Goal: Obtain resource: Download file/media

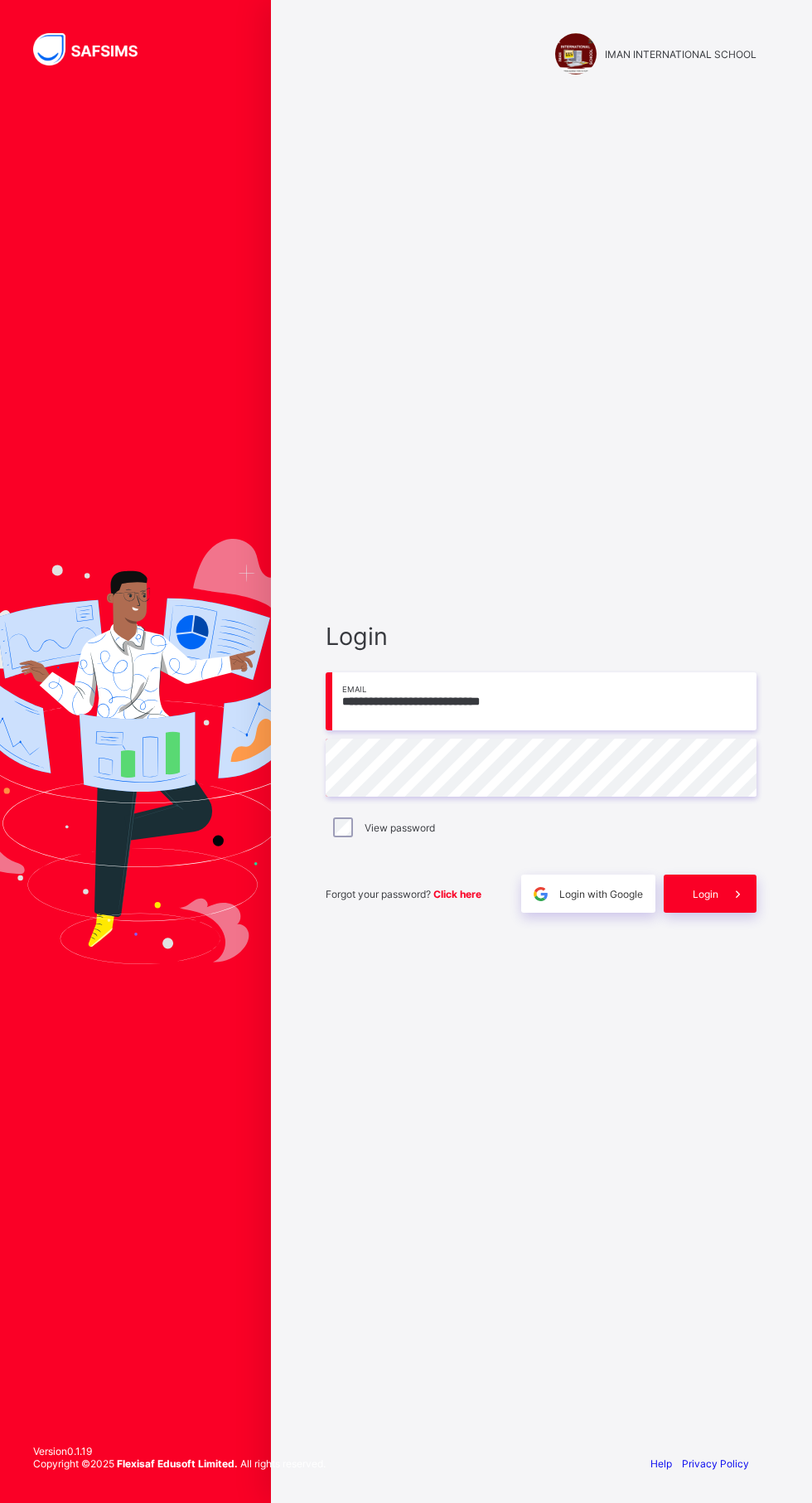
scroll to position [1, 0]
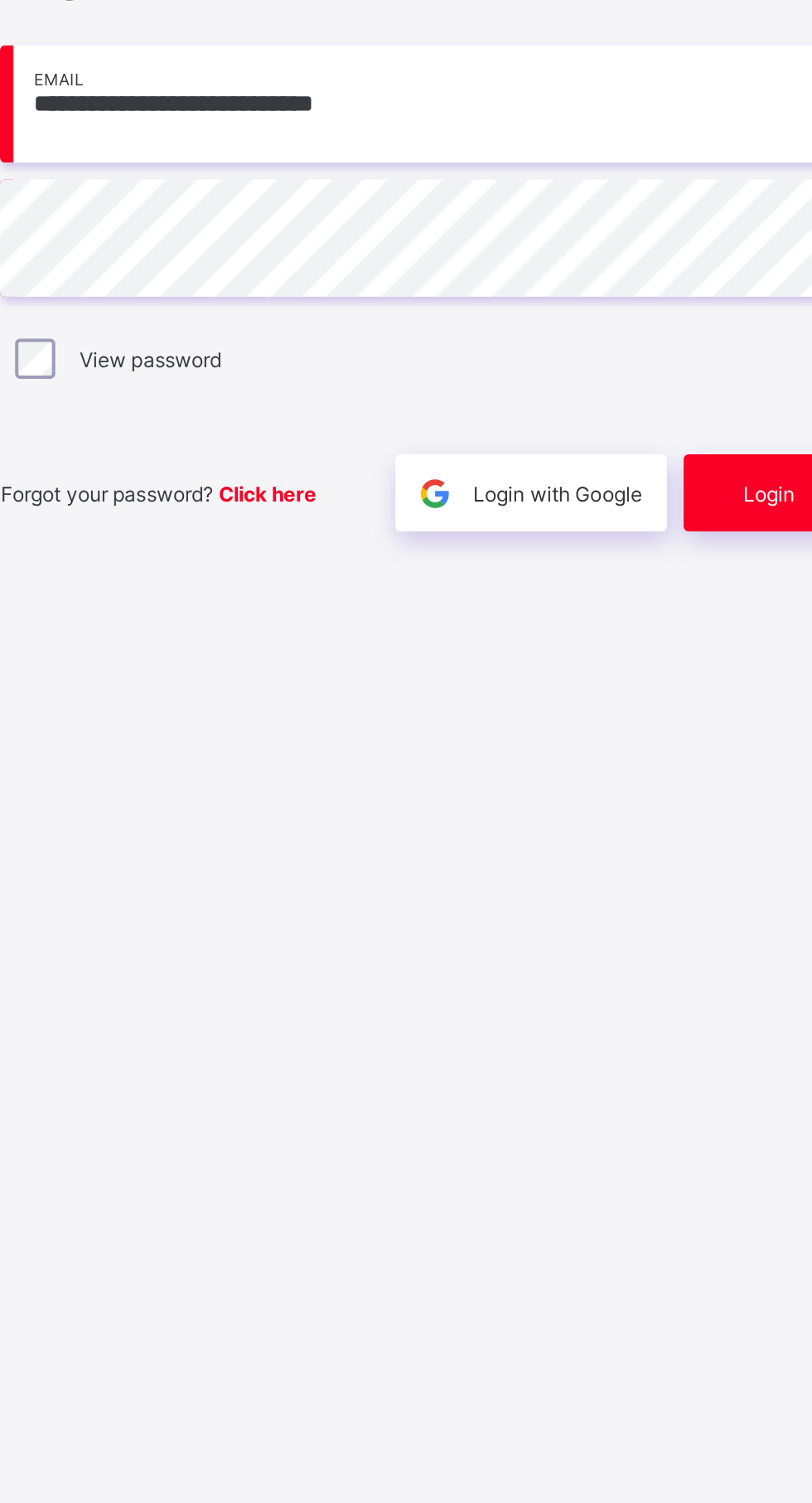
click at [695, 900] on span "Login" at bounding box center [705, 894] width 25 height 13
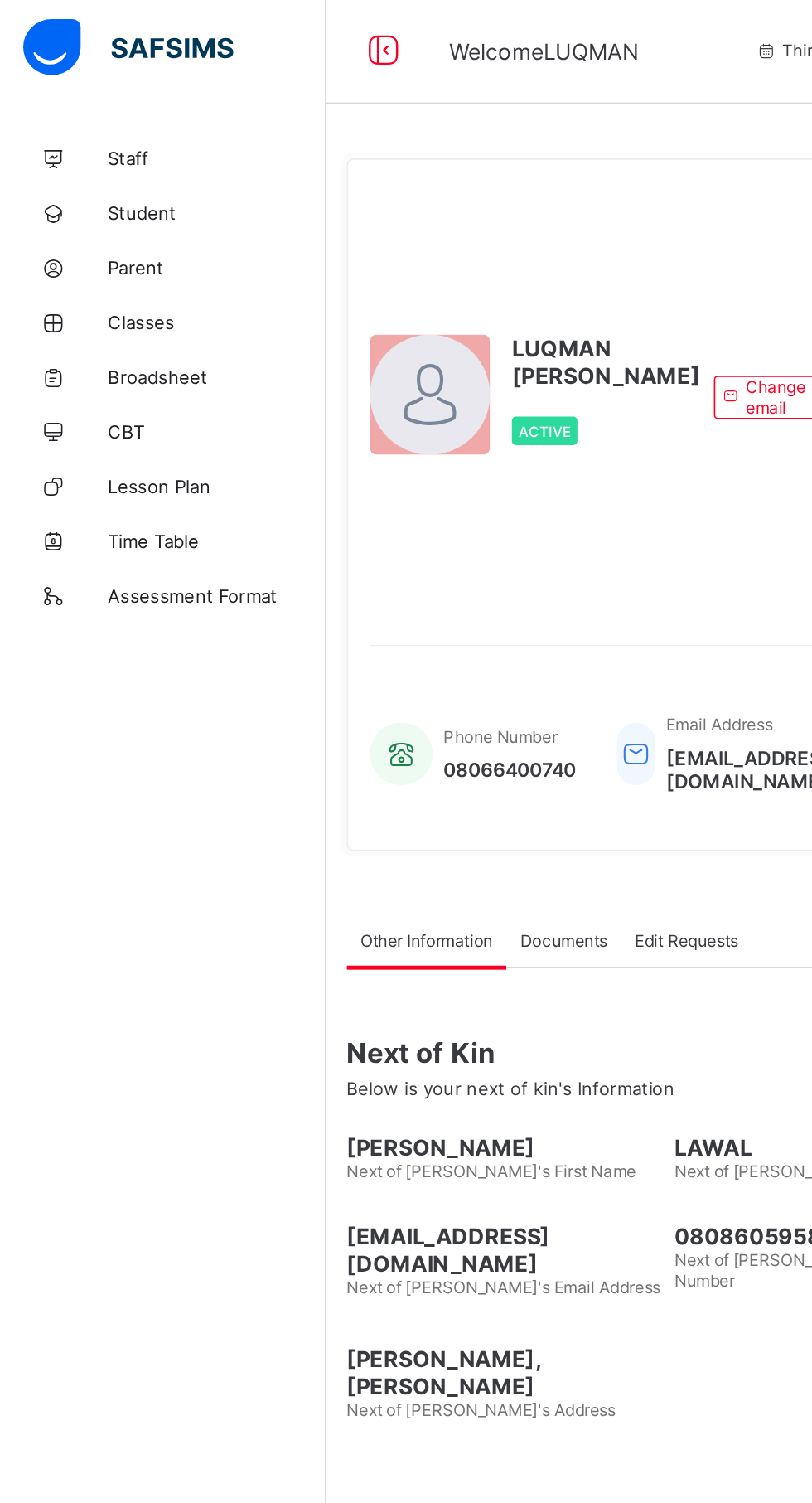
click at [103, 133] on span "Student" at bounding box center [132, 133] width 133 height 14
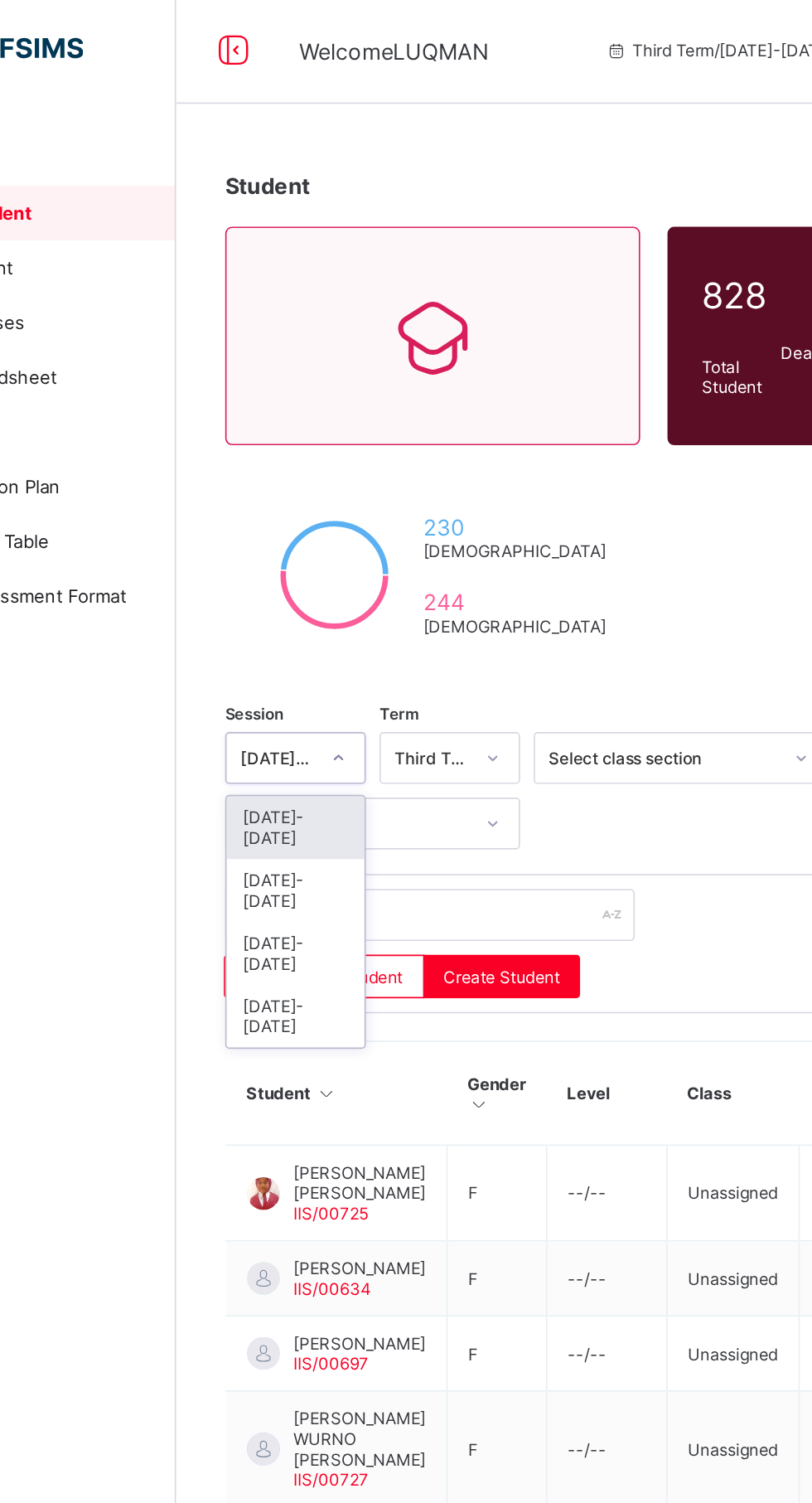
click at [299, 457] on icon at bounding box center [298, 463] width 10 height 16
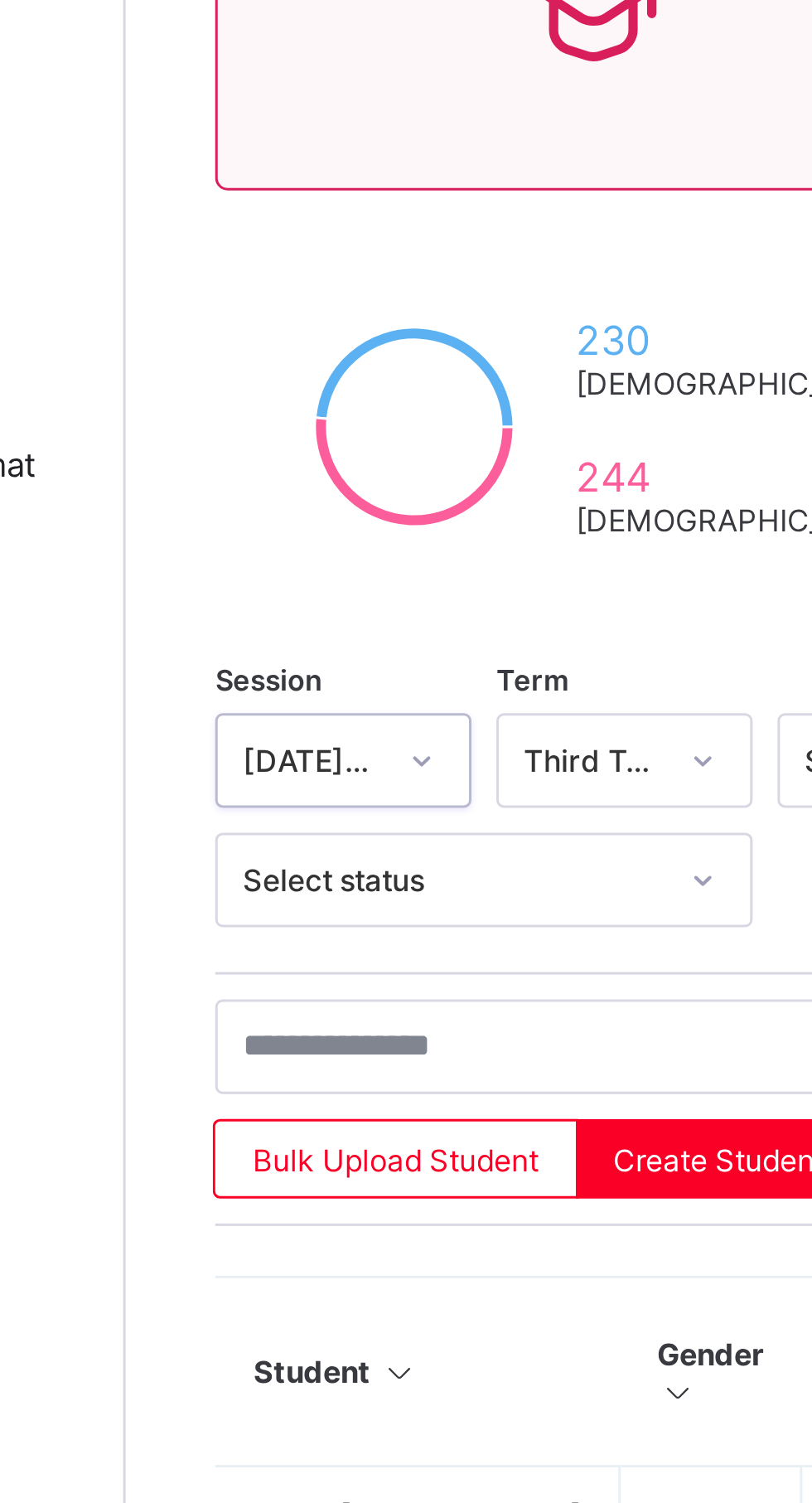
click at [306, 460] on div at bounding box center [297, 463] width 28 height 26
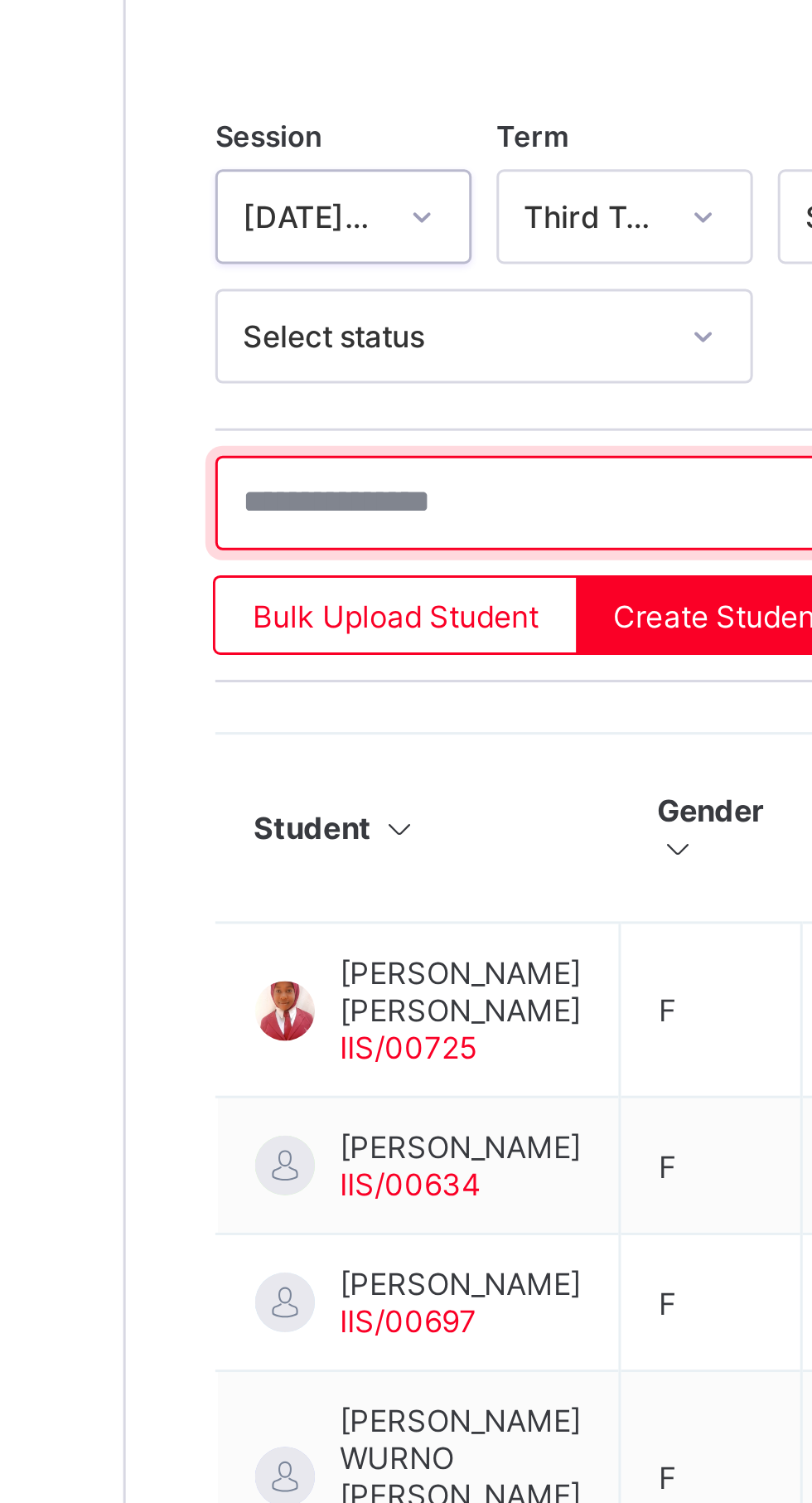
click at [329, 557] on input "text" at bounding box center [353, 559] width 248 height 31
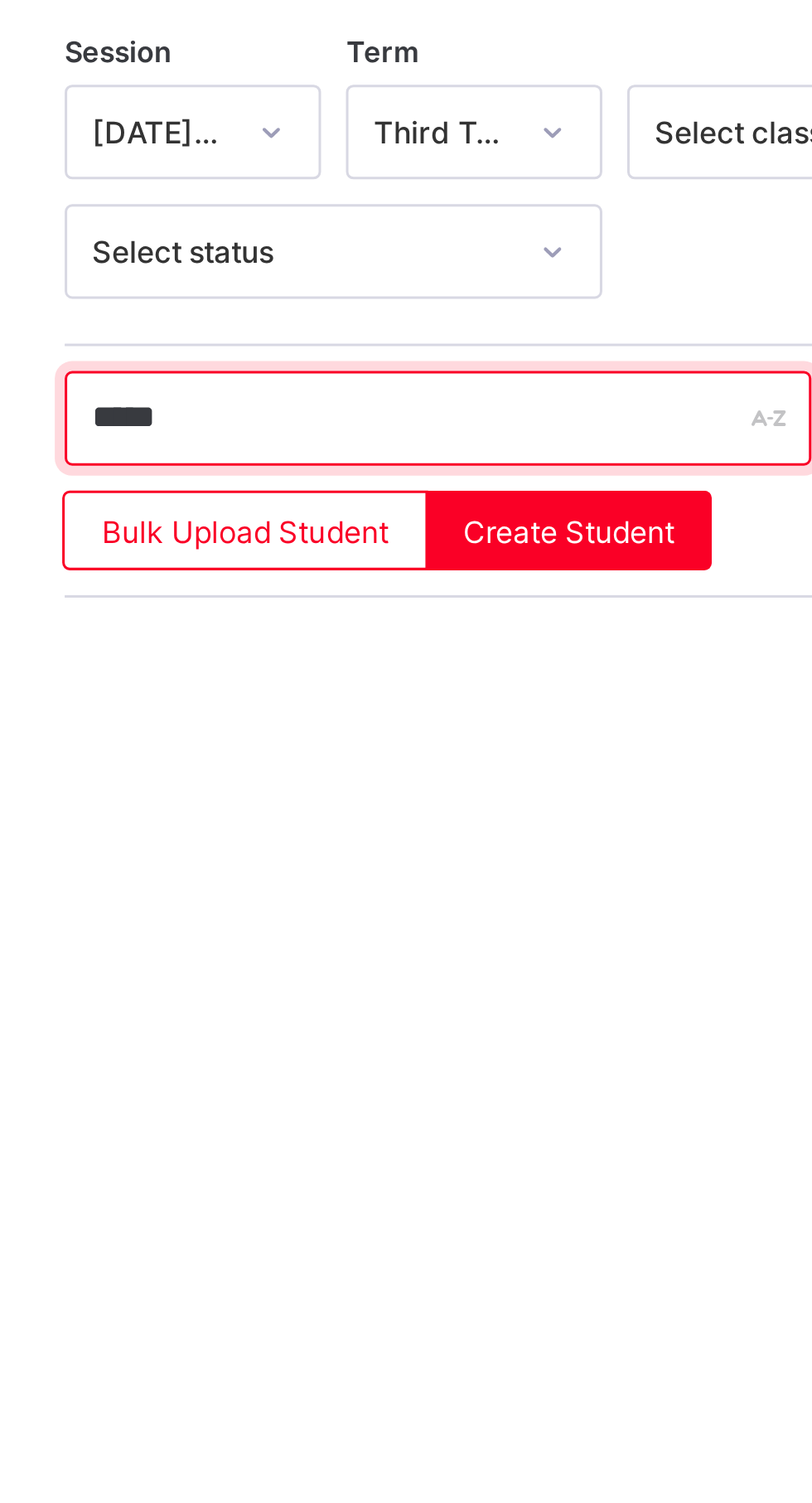
type input "******"
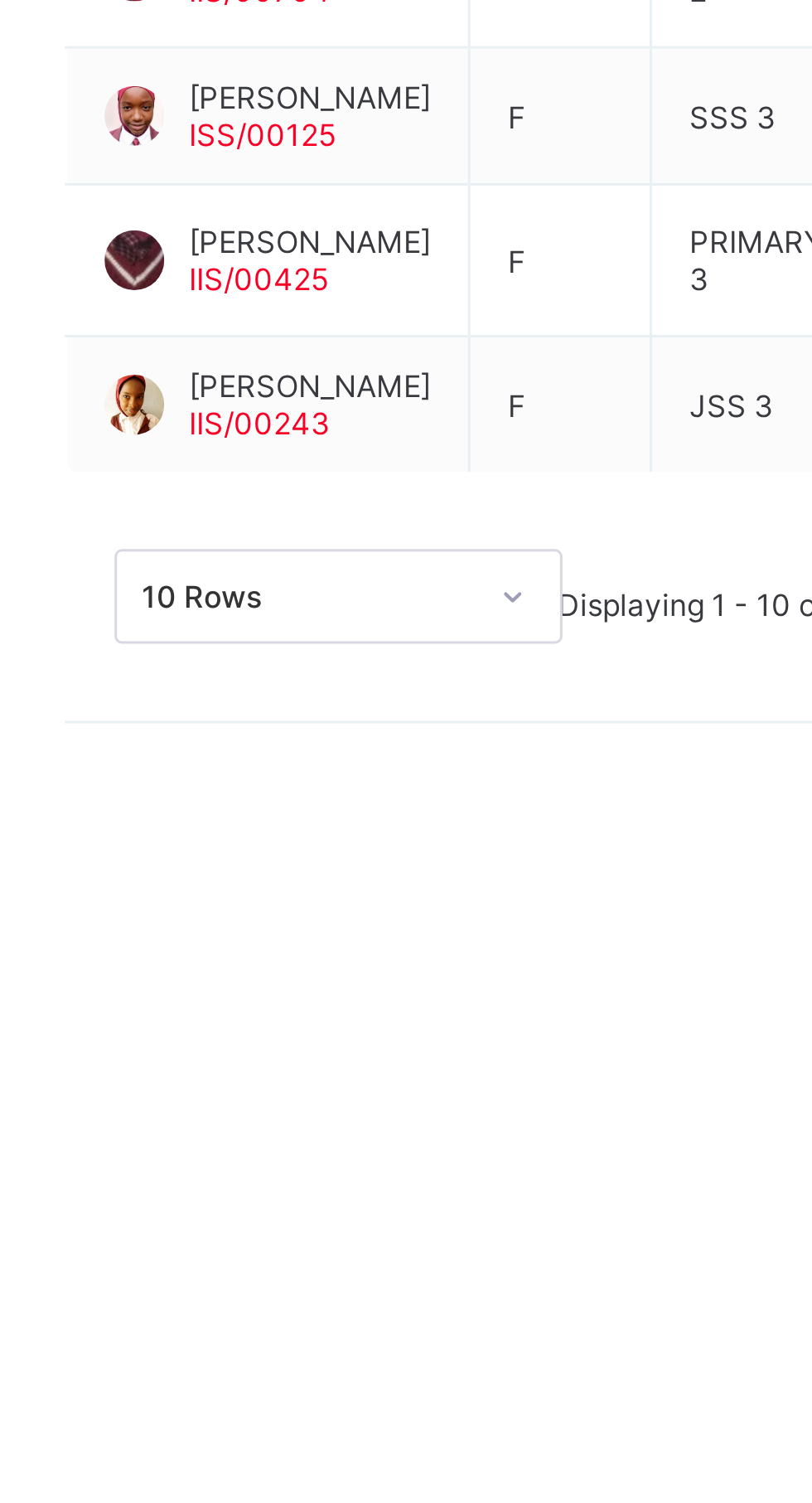
click at [295, 1058] on span "[PERSON_NAME]" at bounding box center [310, 1051] width 81 height 13
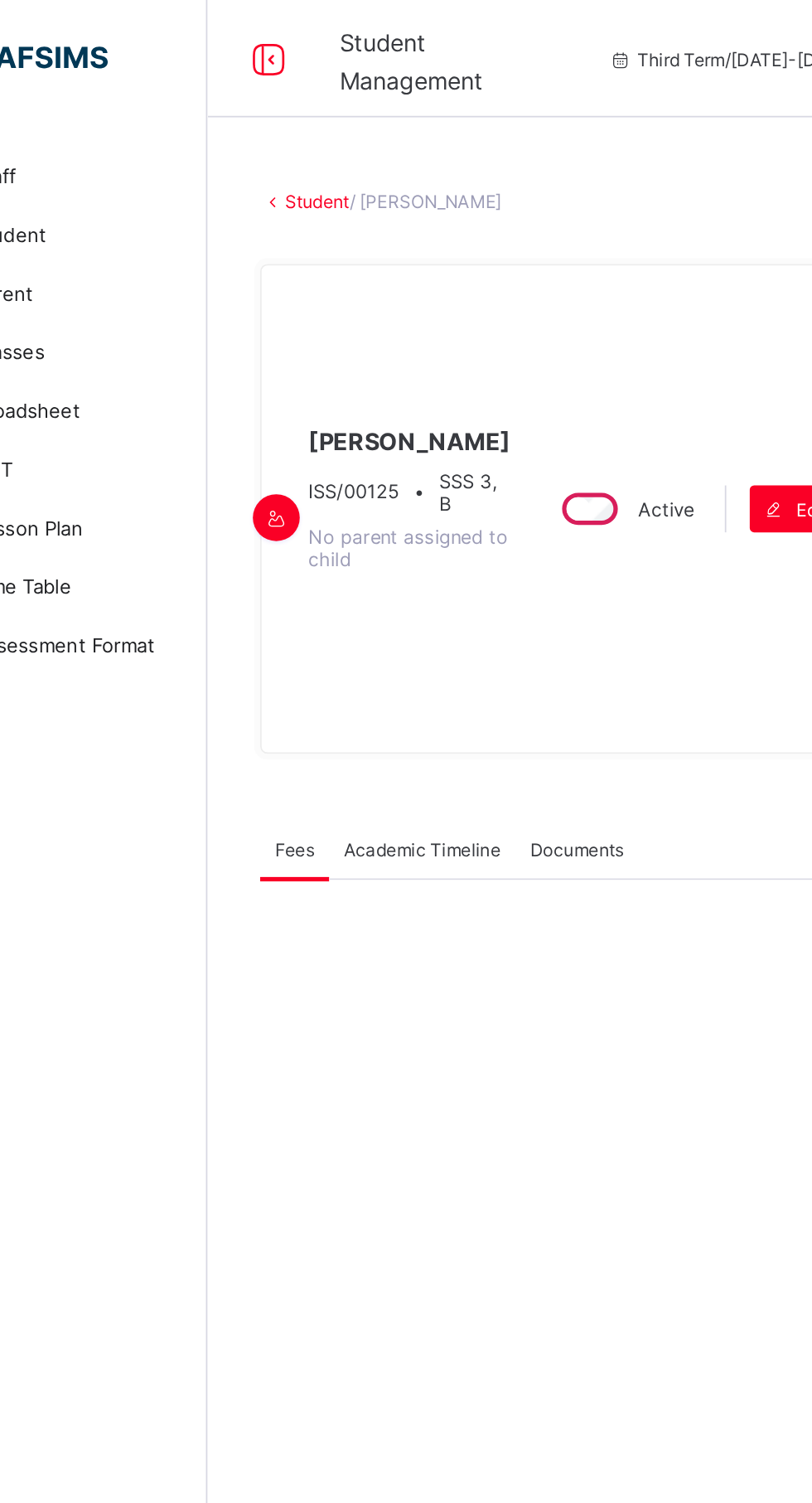
click at [331, 497] on div "Academic Timeline" at bounding box center [320, 480] width 106 height 33
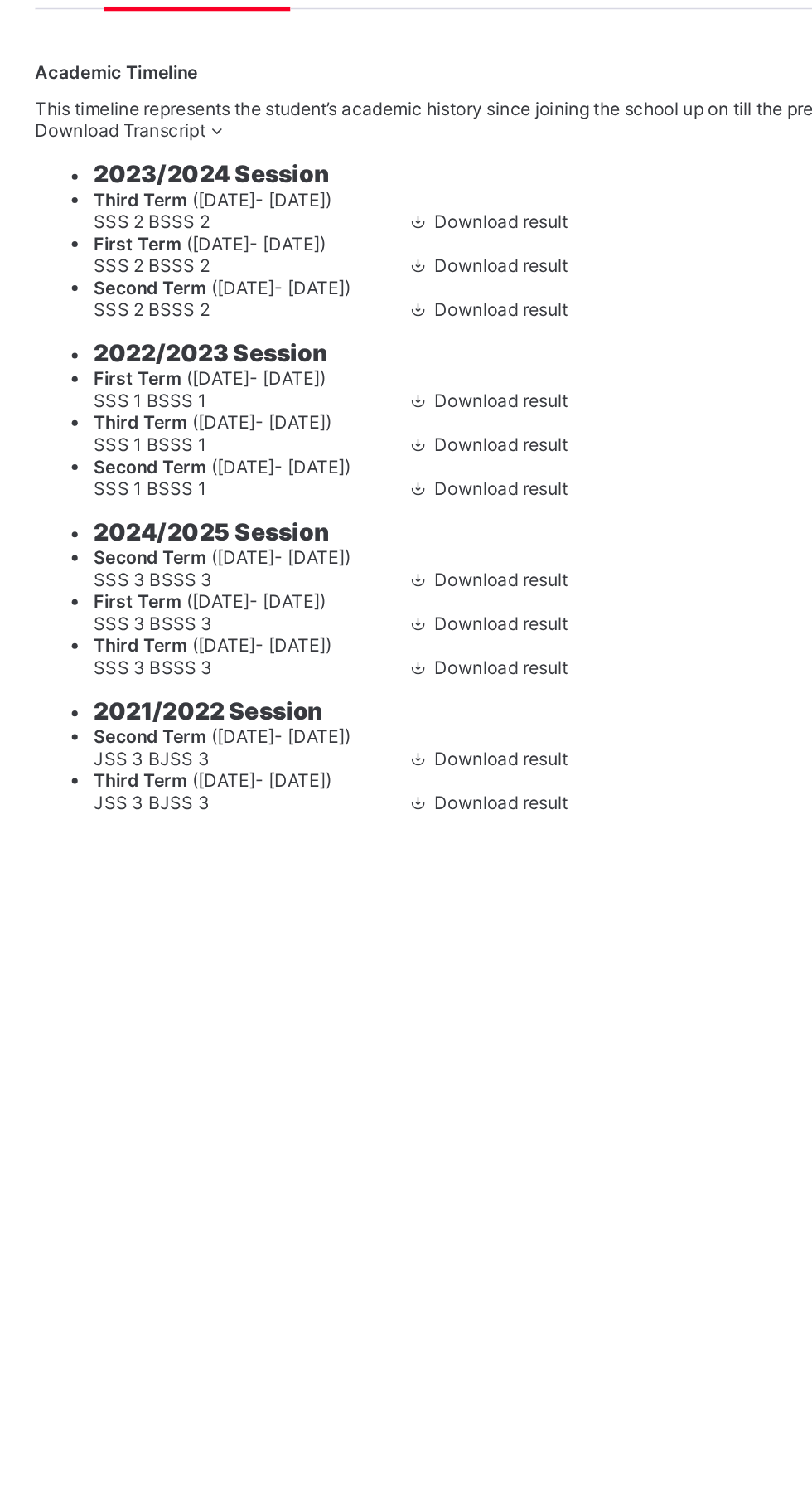
click at [325, 572] on span "Download Transcript" at bounding box center [276, 566] width 96 height 13
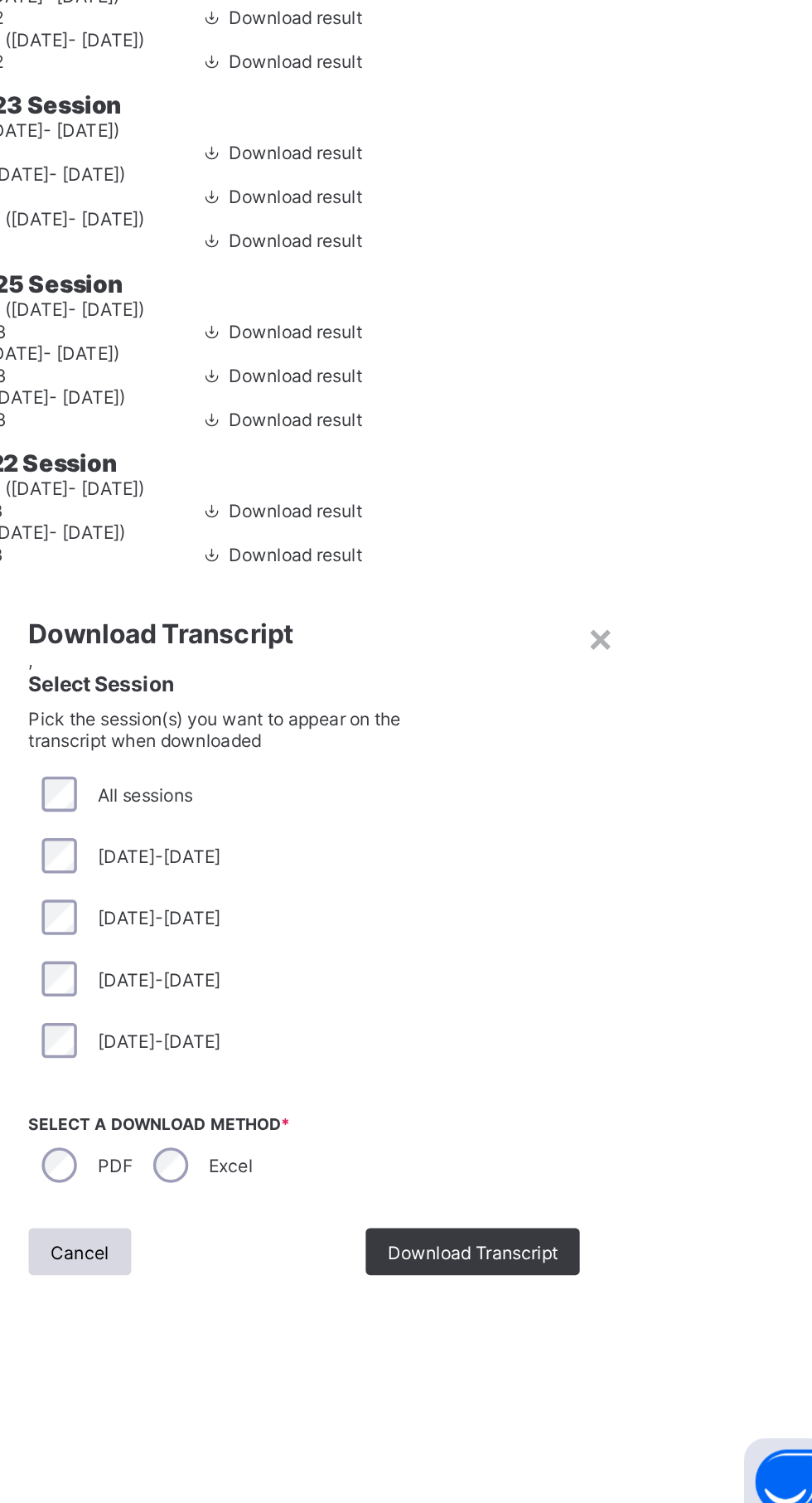
click at [640, 1347] on span "Download Transcript" at bounding box center [592, 1340] width 96 height 13
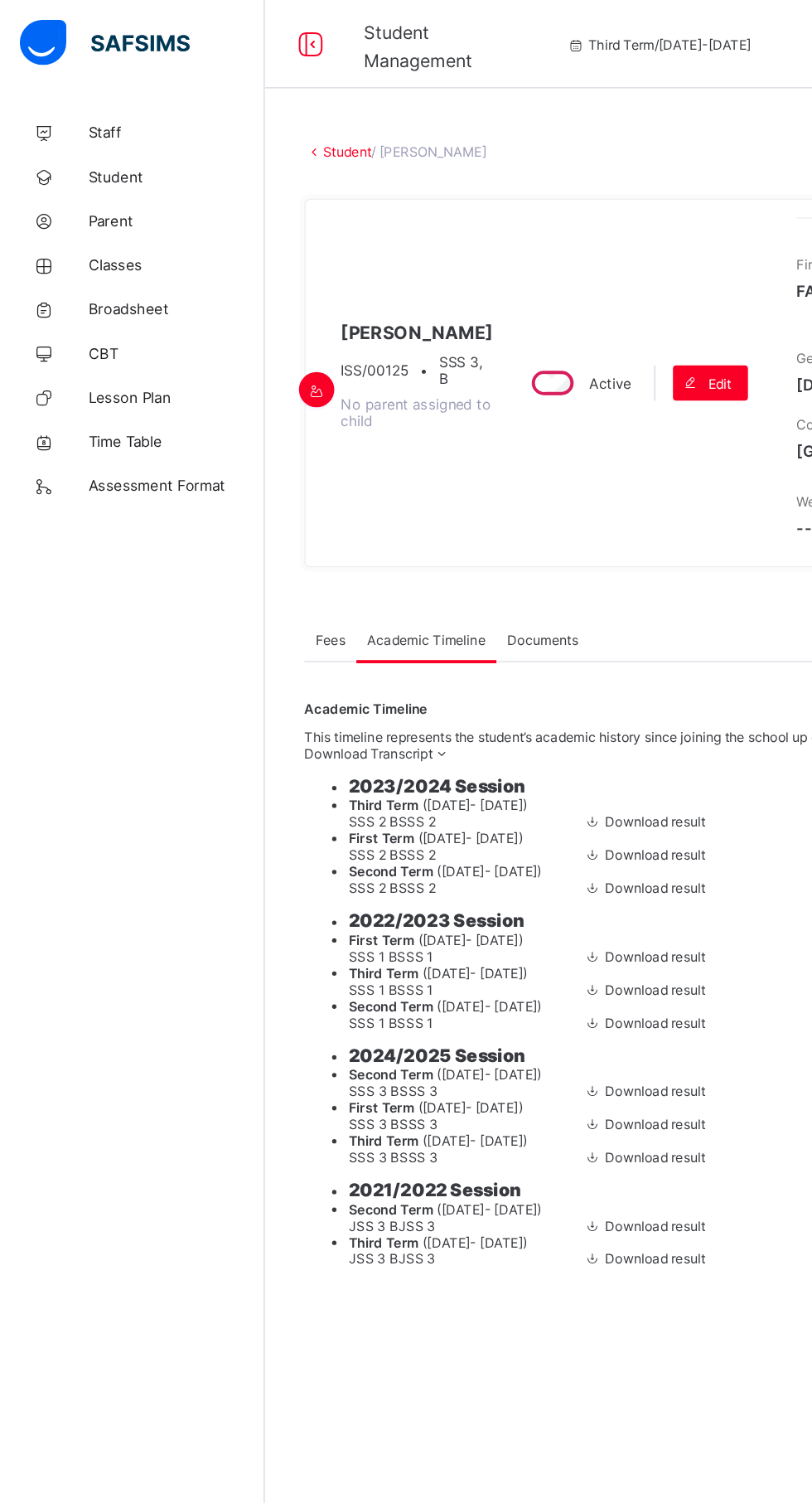
click at [250, 114] on link "Student" at bounding box center [261, 114] width 37 height 13
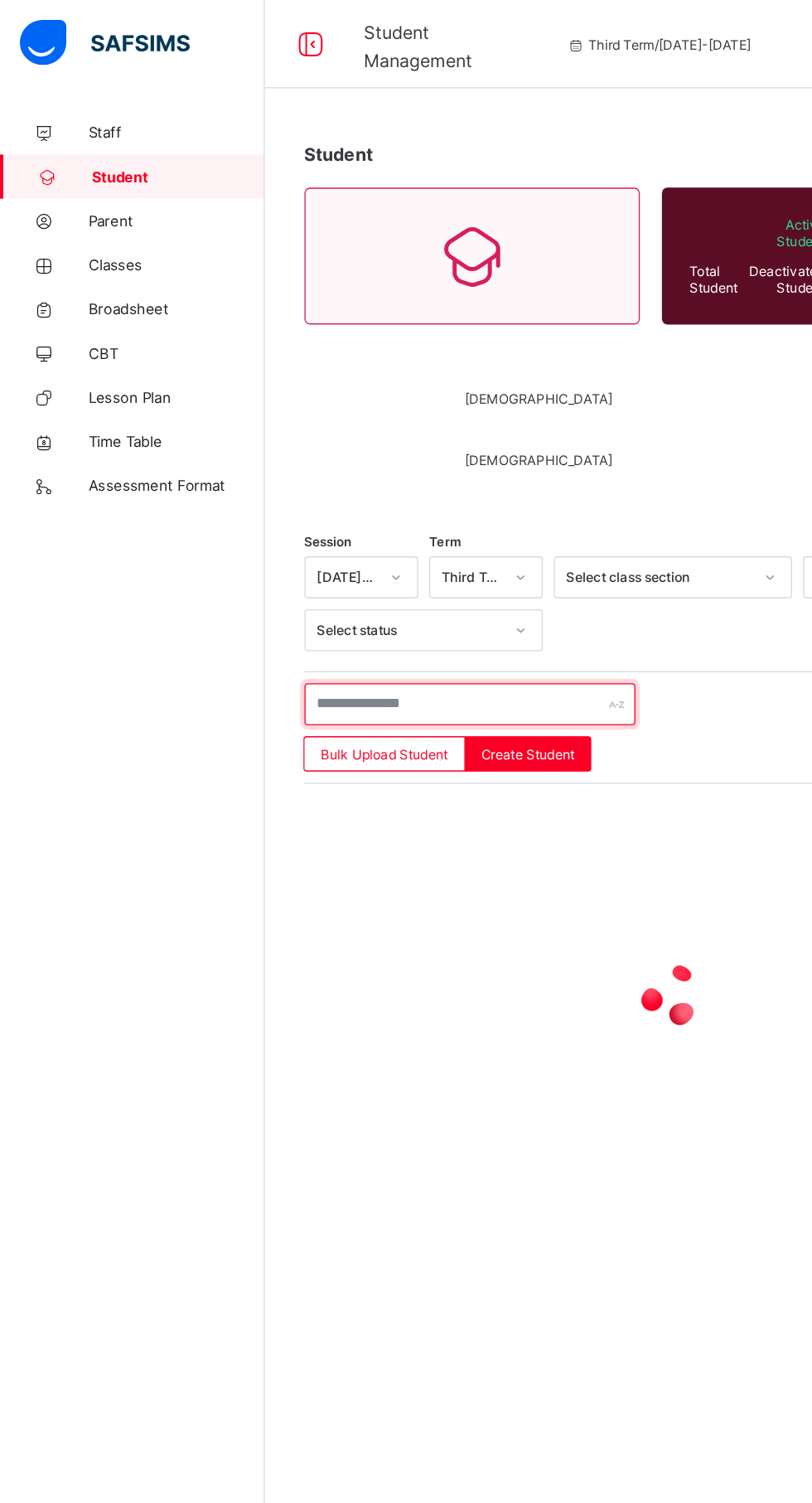
click at [273, 529] on input "text" at bounding box center [353, 529] width 248 height 31
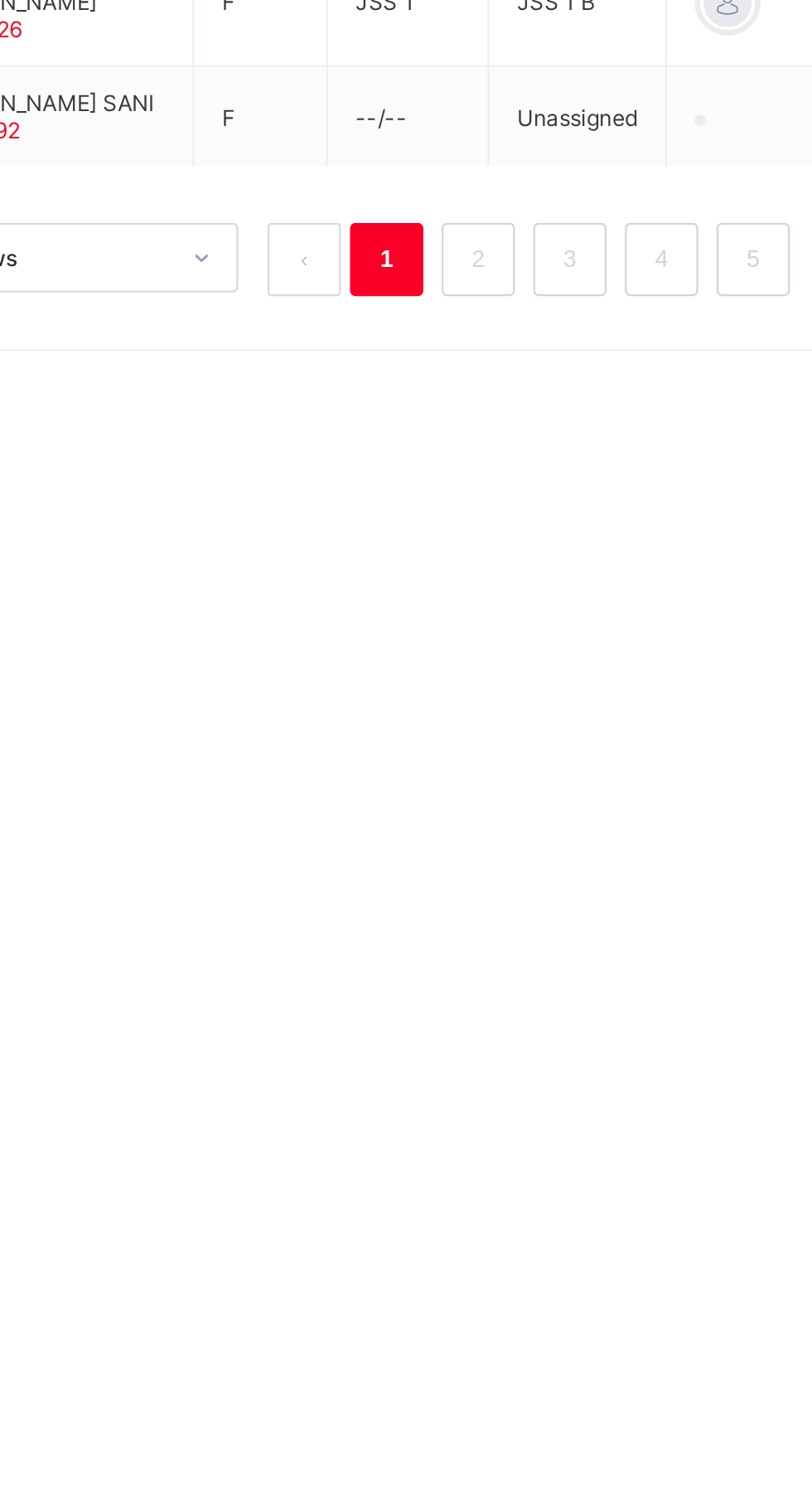
type input "**********"
click at [503, 1261] on link "2" at bounding box center [503, 1251] width 16 height 21
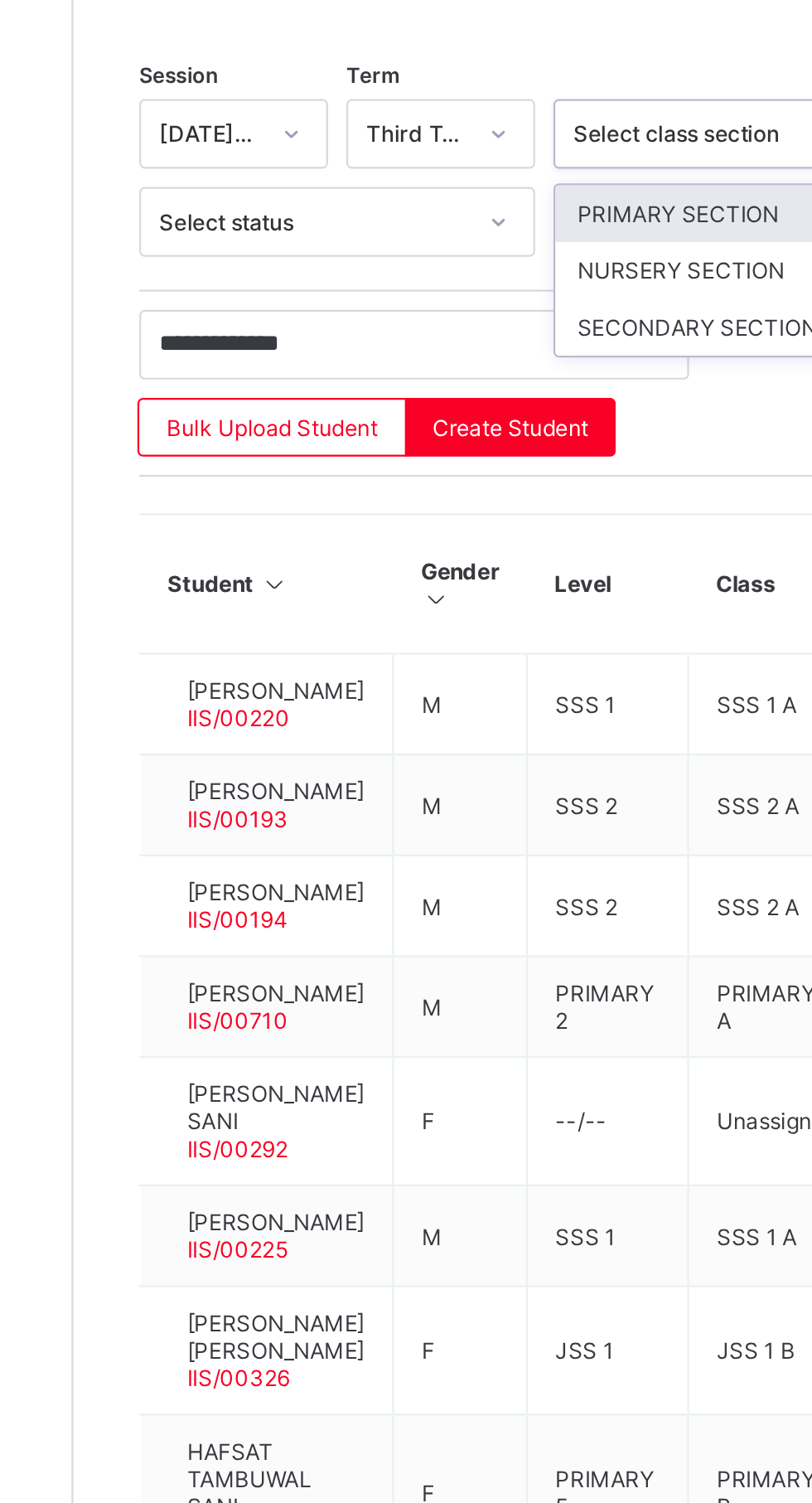
click at [456, 543] on div "SECONDARY SECTION" at bounding box center [505, 550] width 178 height 25
